Goal: Task Accomplishment & Management: Use online tool/utility

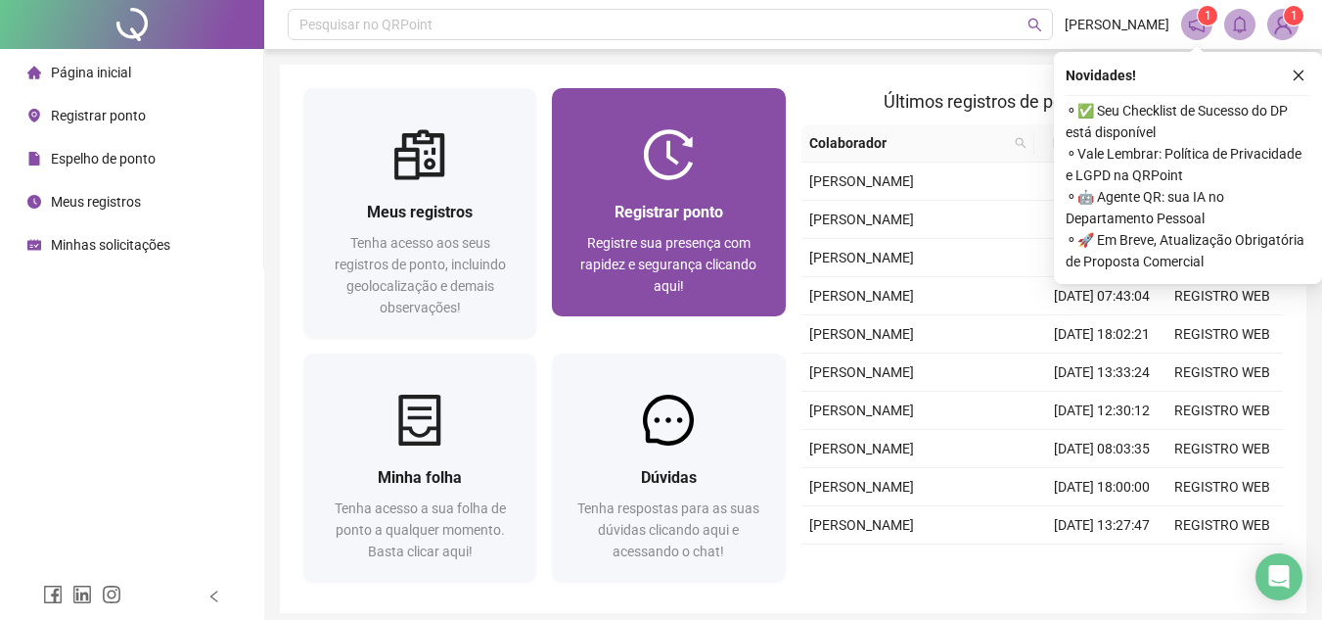
click at [676, 235] on span "Registre sua presença com rapidez e segurança clicando aqui!" at bounding box center [668, 264] width 176 height 59
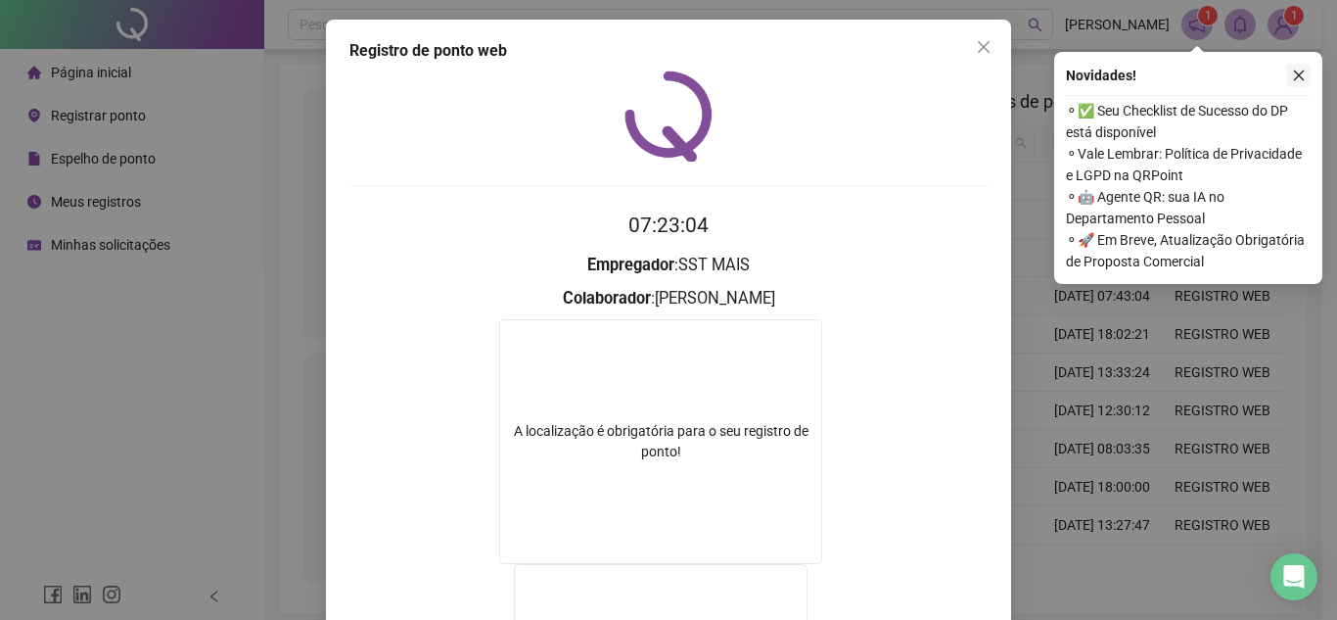
click at [1304, 80] on icon "close" at bounding box center [1299, 76] width 14 height 14
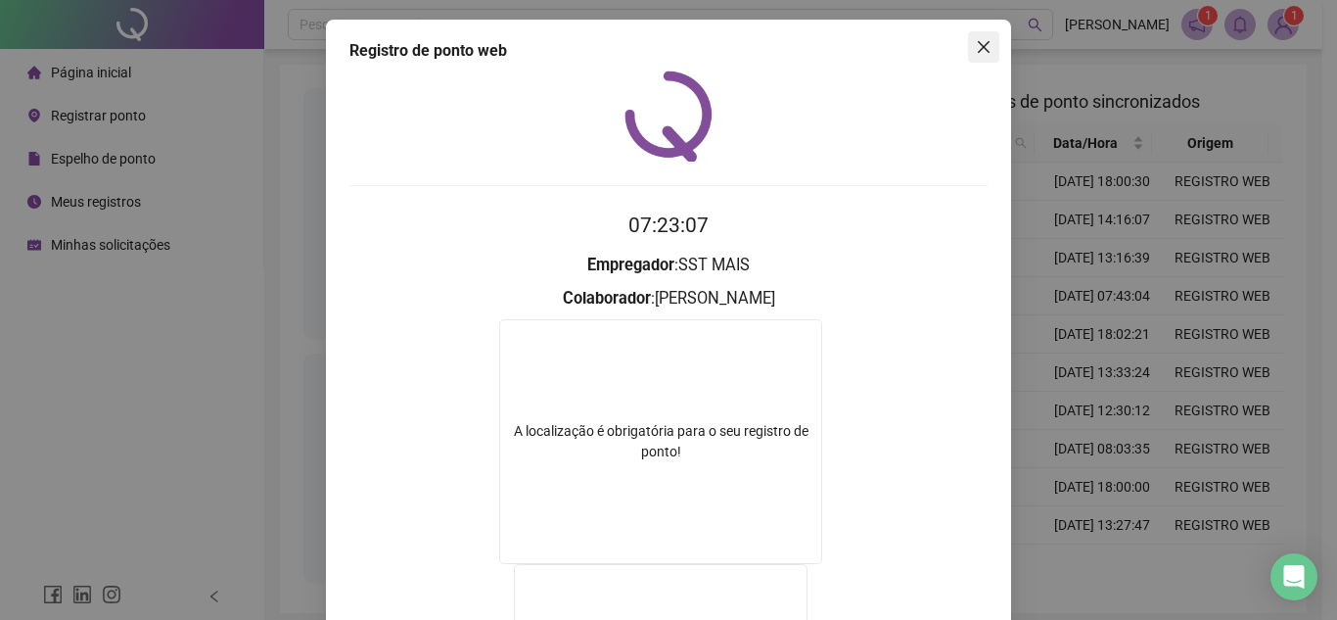
click at [979, 40] on icon "close" at bounding box center [984, 47] width 16 height 16
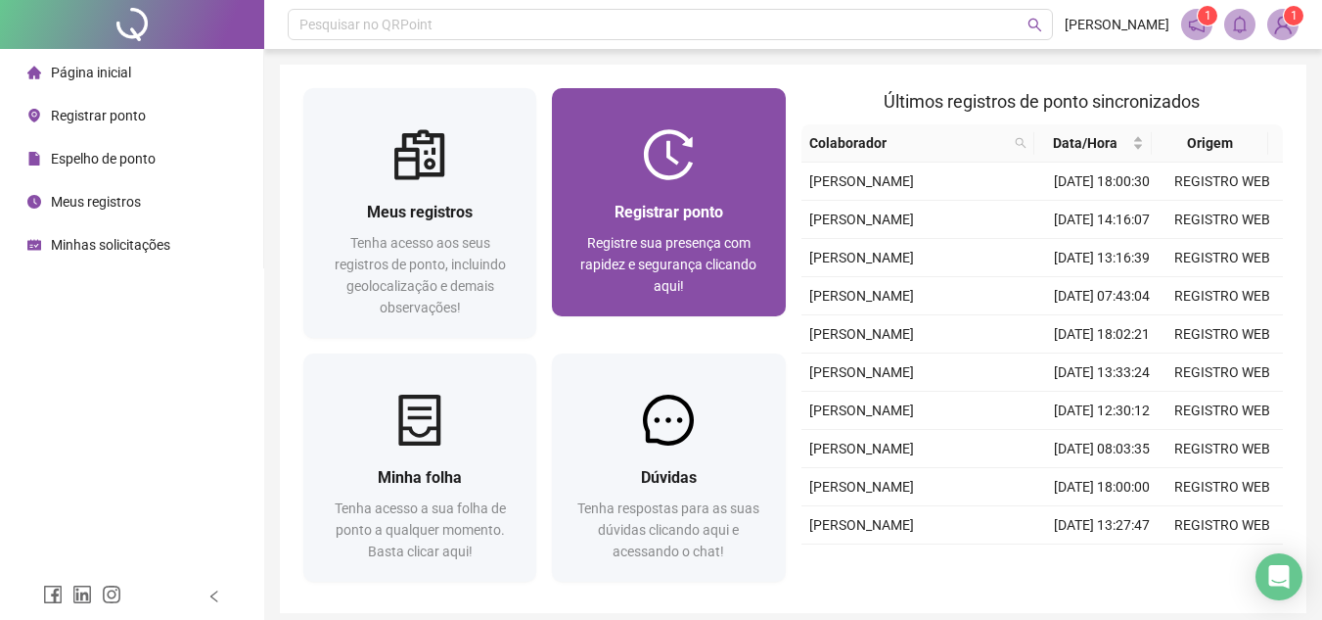
click at [651, 130] on img at bounding box center [668, 154] width 51 height 51
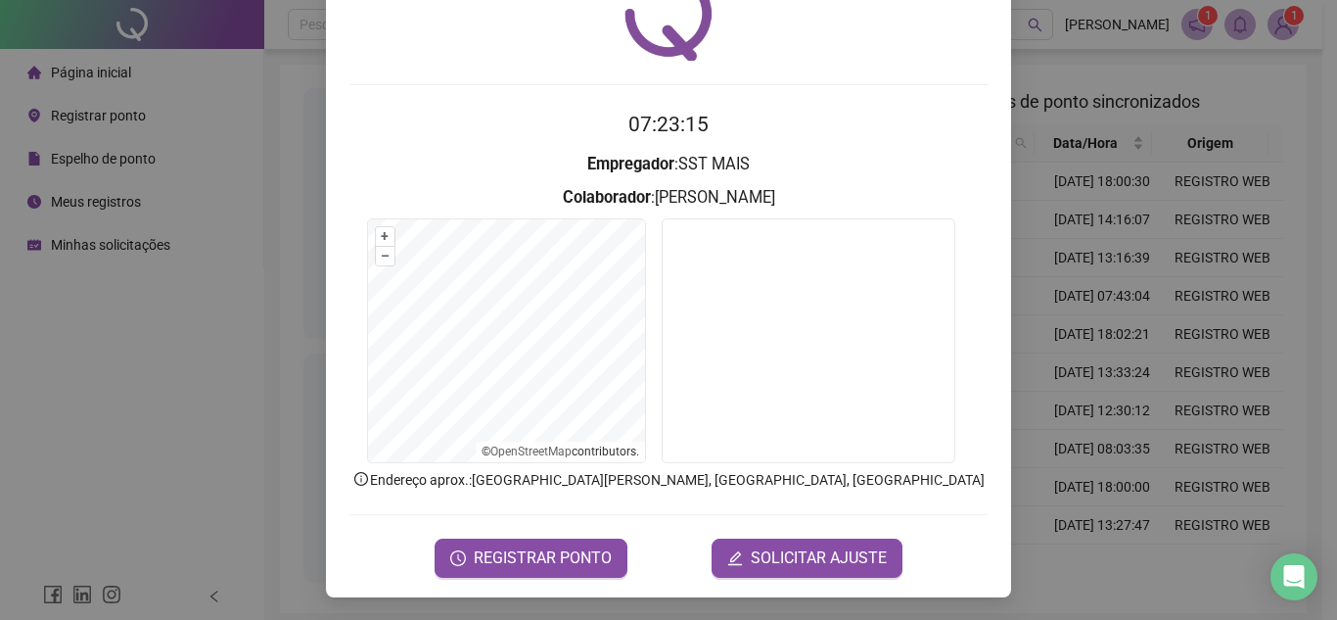
scroll to position [102, 0]
click at [542, 553] on span "REGISTRAR PONTO" at bounding box center [543, 556] width 138 height 23
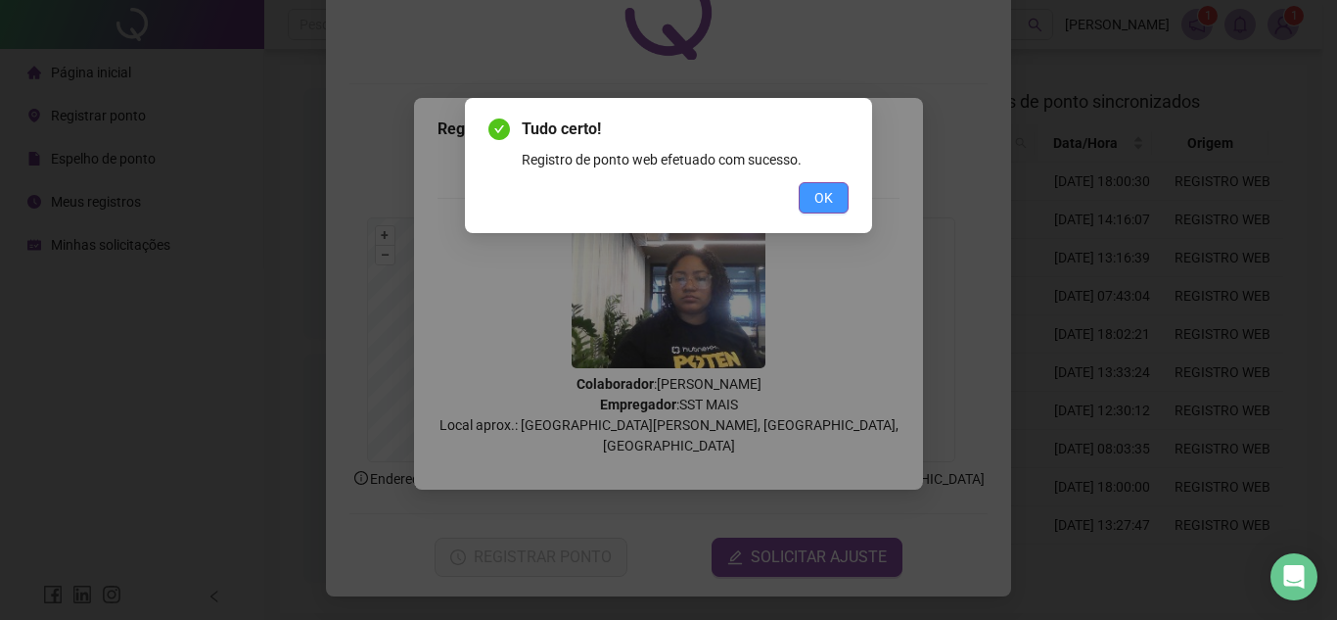
click at [844, 189] on button "OK" at bounding box center [824, 197] width 50 height 31
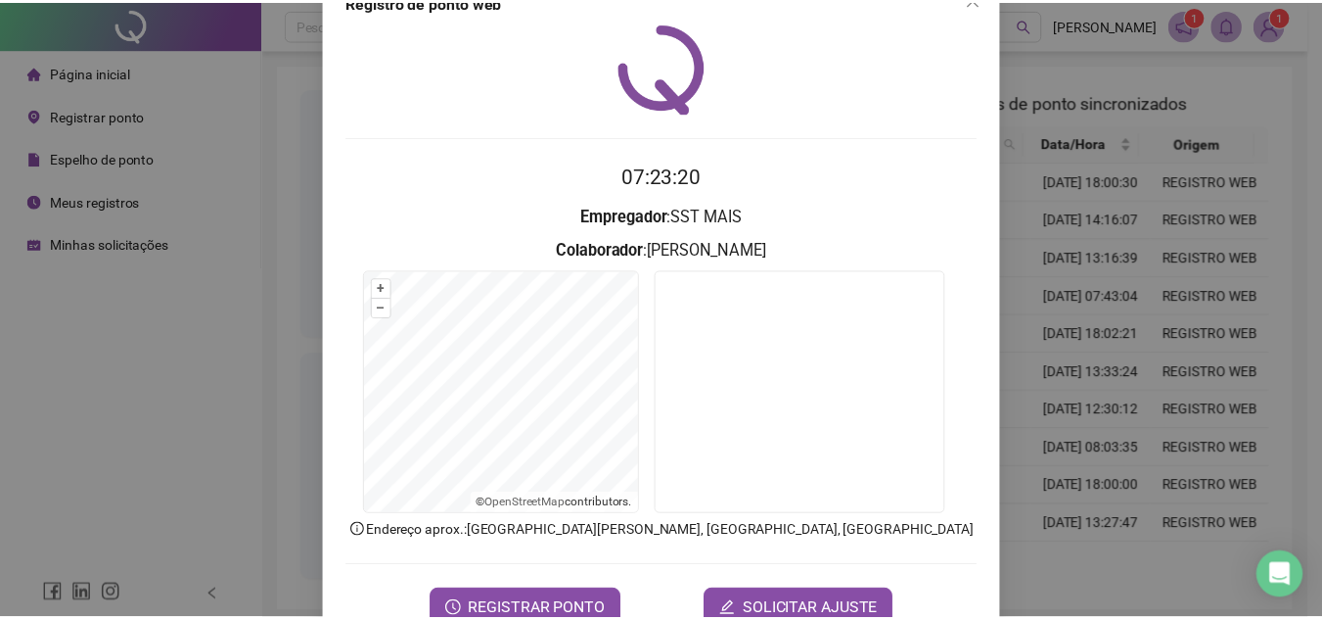
scroll to position [0, 0]
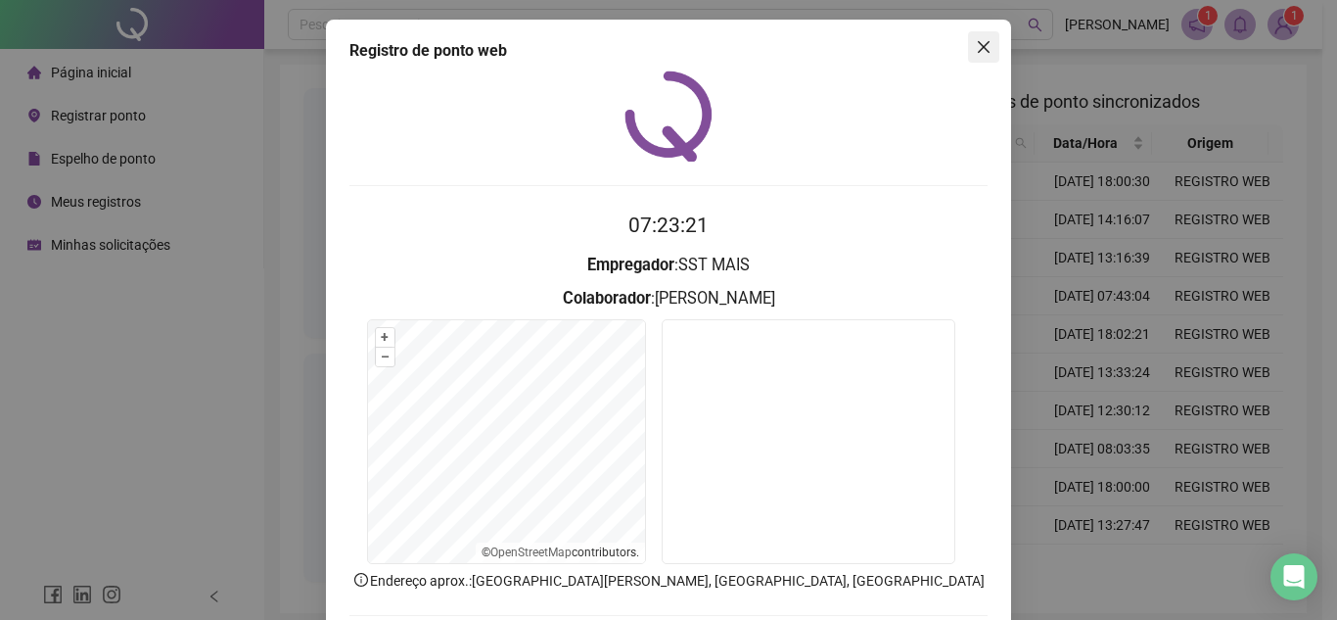
click at [991, 53] on span "Close" at bounding box center [983, 47] width 31 height 16
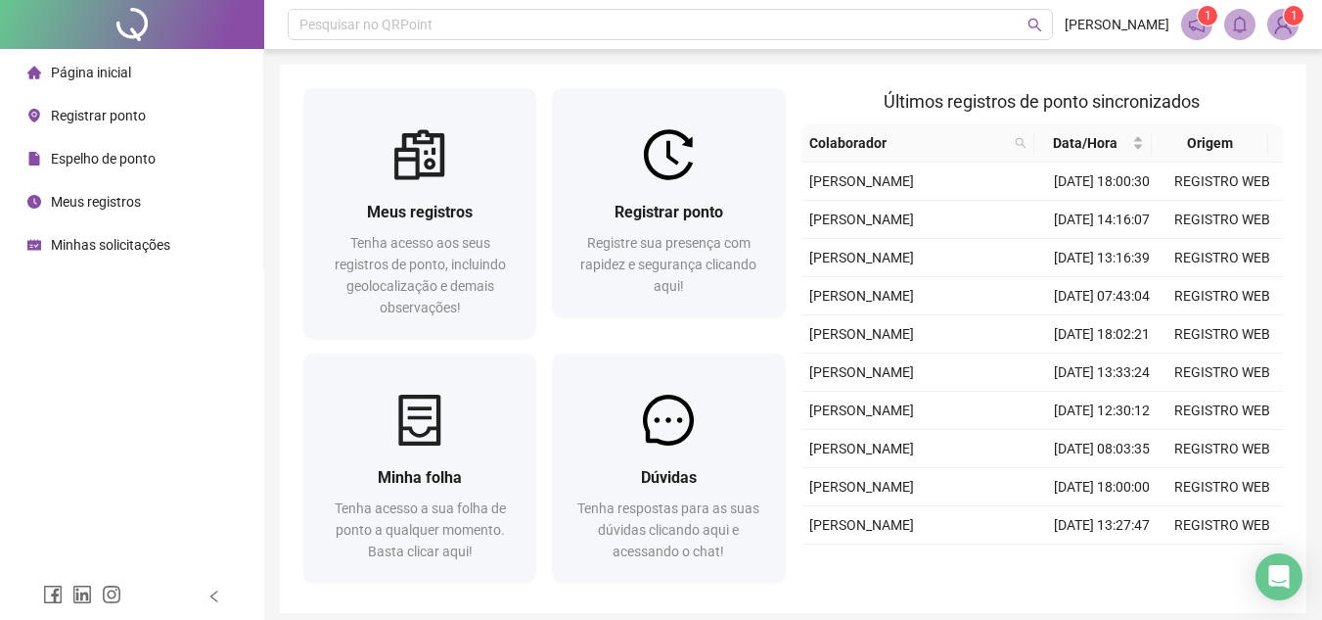
click at [98, 167] on div "Espelho de ponto" at bounding box center [91, 158] width 128 height 39
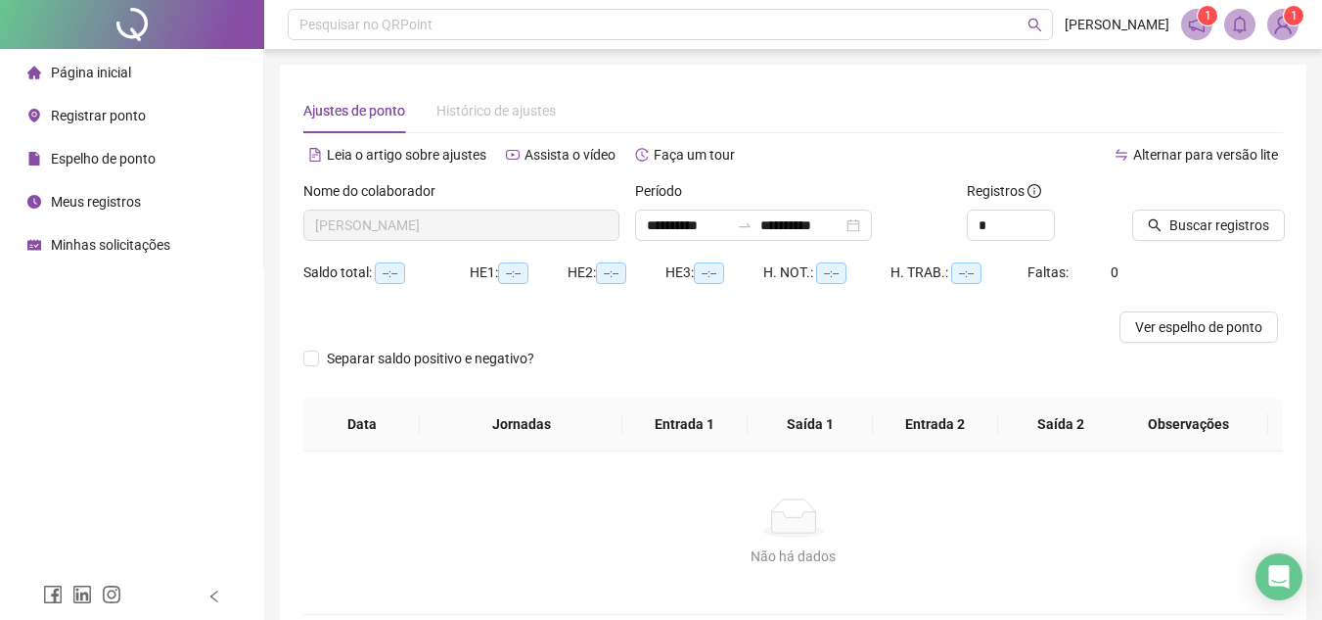
type input "**********"
click at [1218, 224] on span "Buscar registros" at bounding box center [1220, 225] width 100 height 22
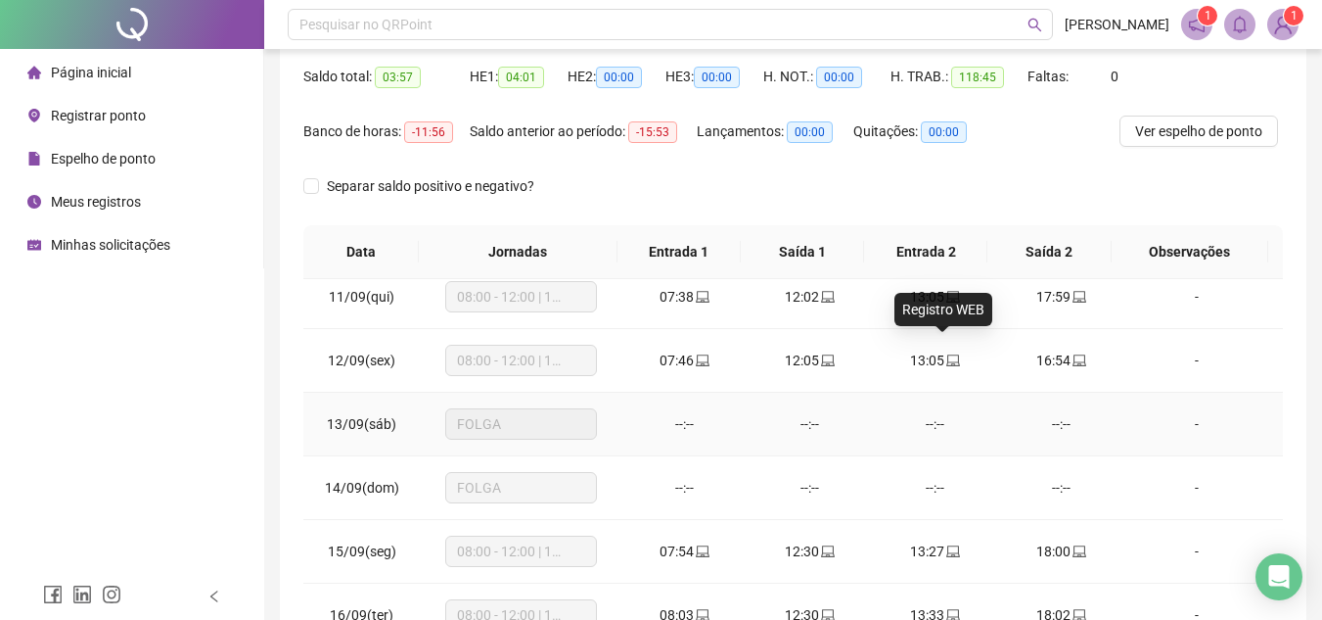
scroll to position [664, 0]
